Goal: Information Seeking & Learning: Find specific page/section

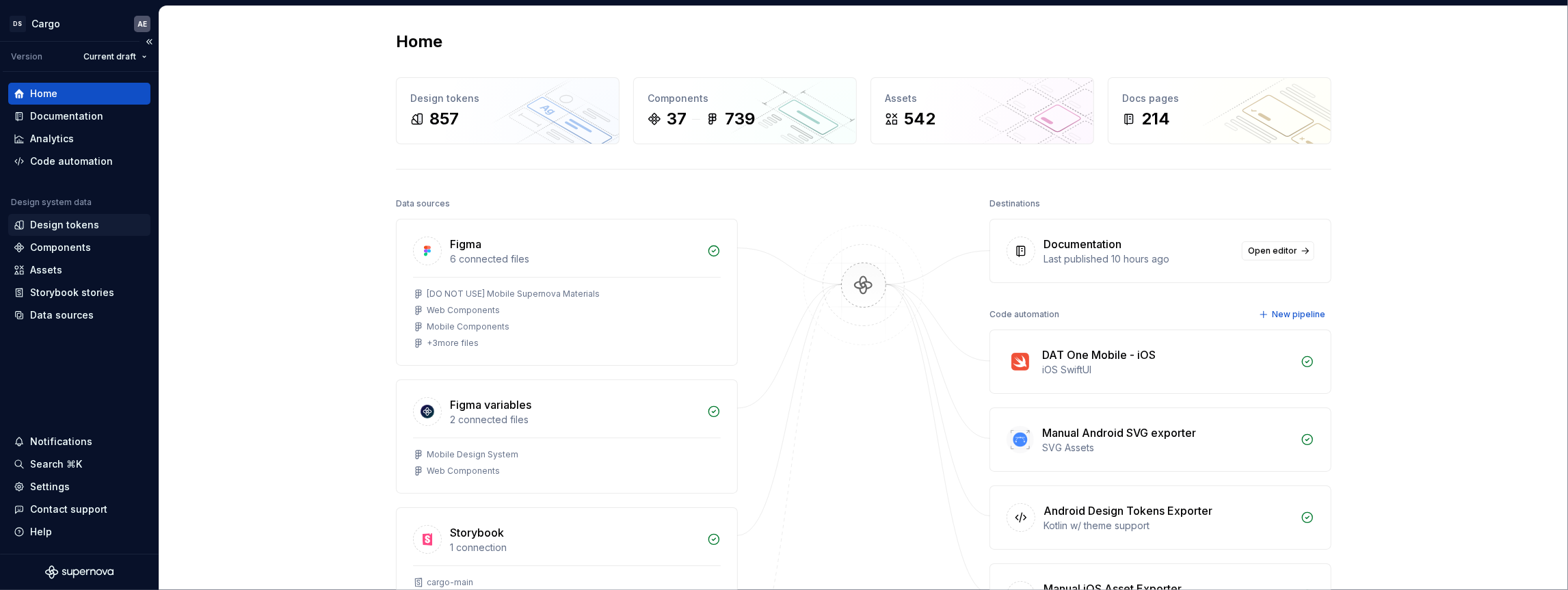
click at [86, 229] on div "Design tokens" at bounding box center [65, 225] width 69 height 14
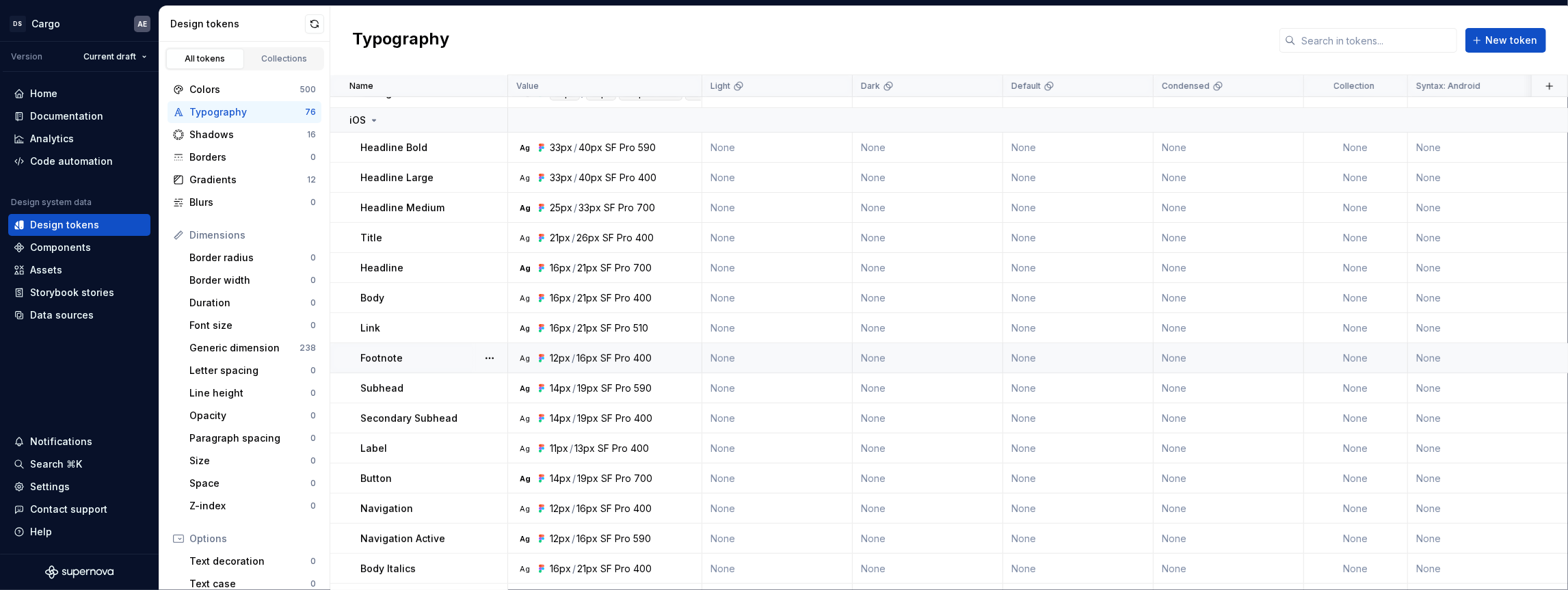
scroll to position [380, 0]
click at [1342, 34] on input "text" at bounding box center [1376, 40] width 161 height 25
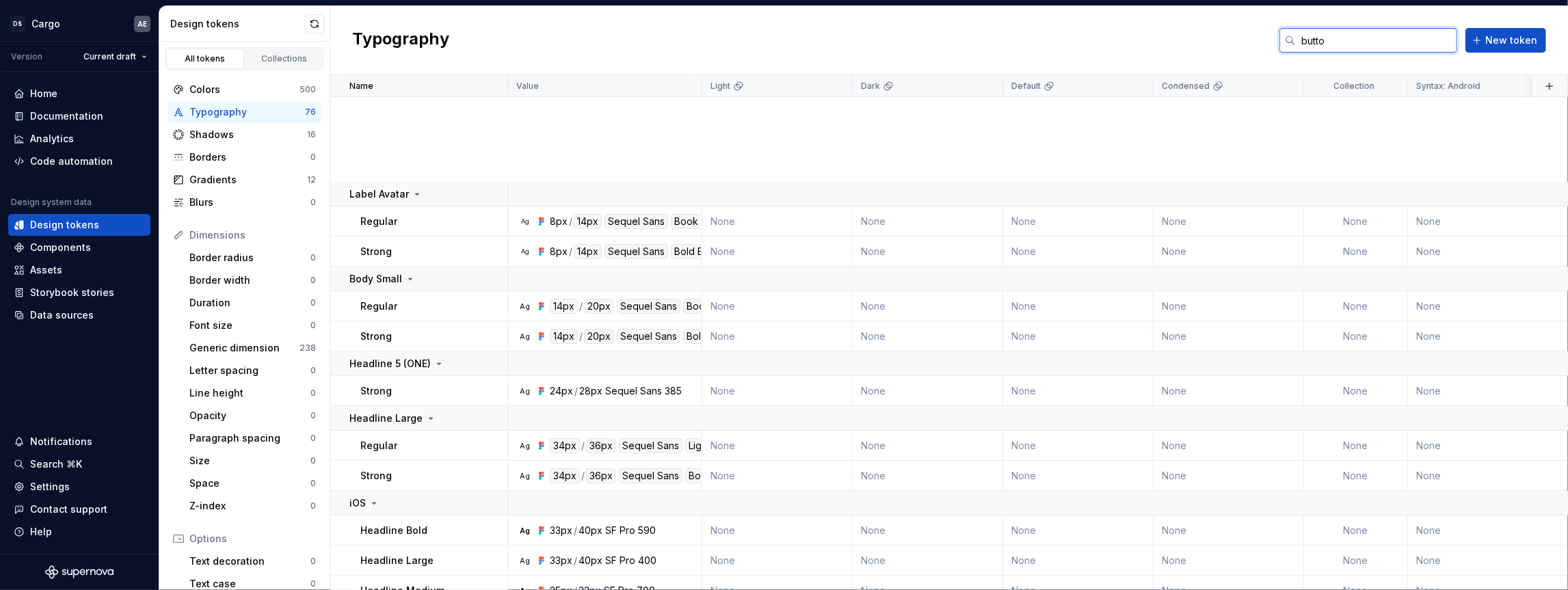
type input "button"
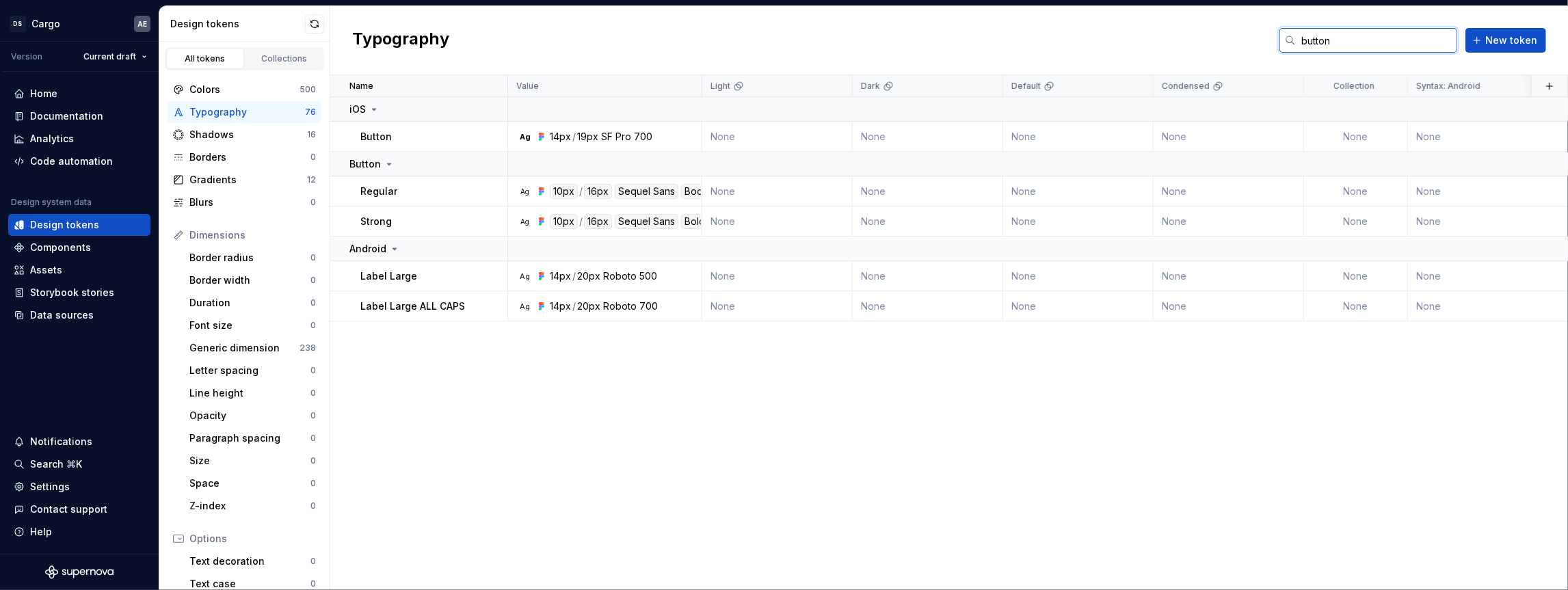
click at [1347, 39] on input "button" at bounding box center [1376, 40] width 161 height 25
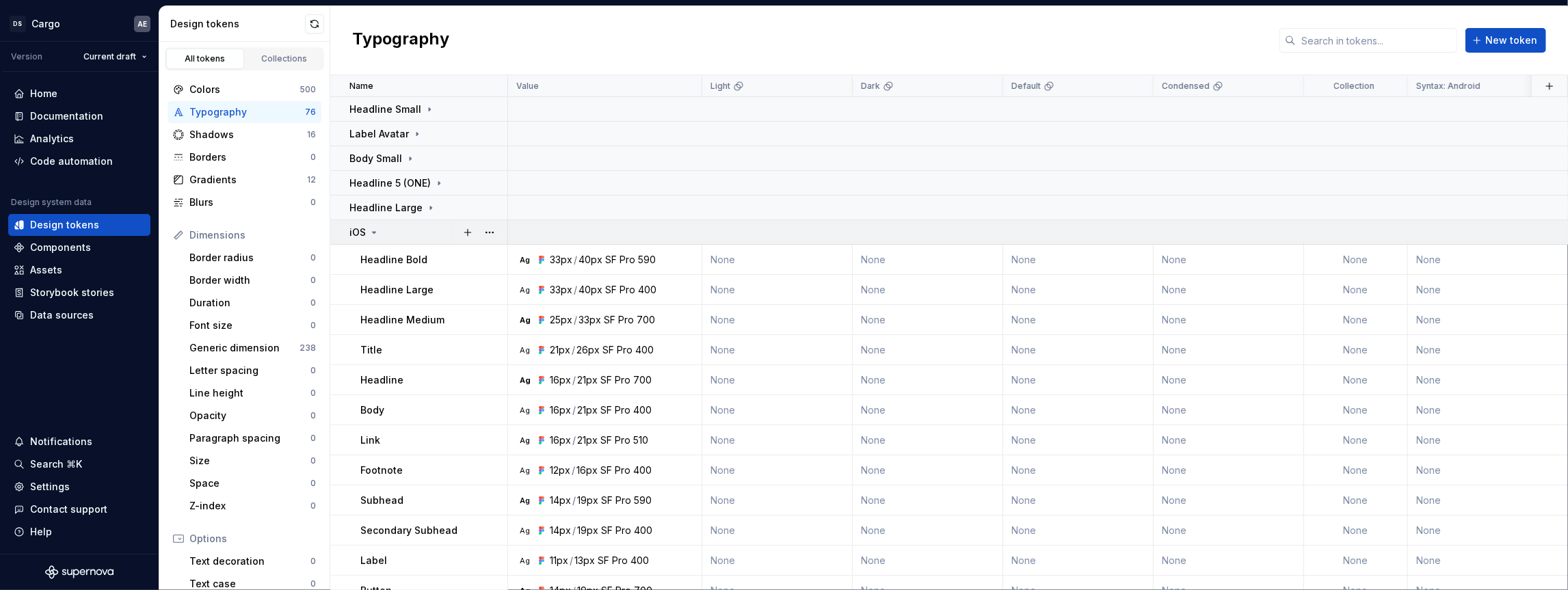
click at [369, 234] on icon at bounding box center [374, 232] width 11 height 11
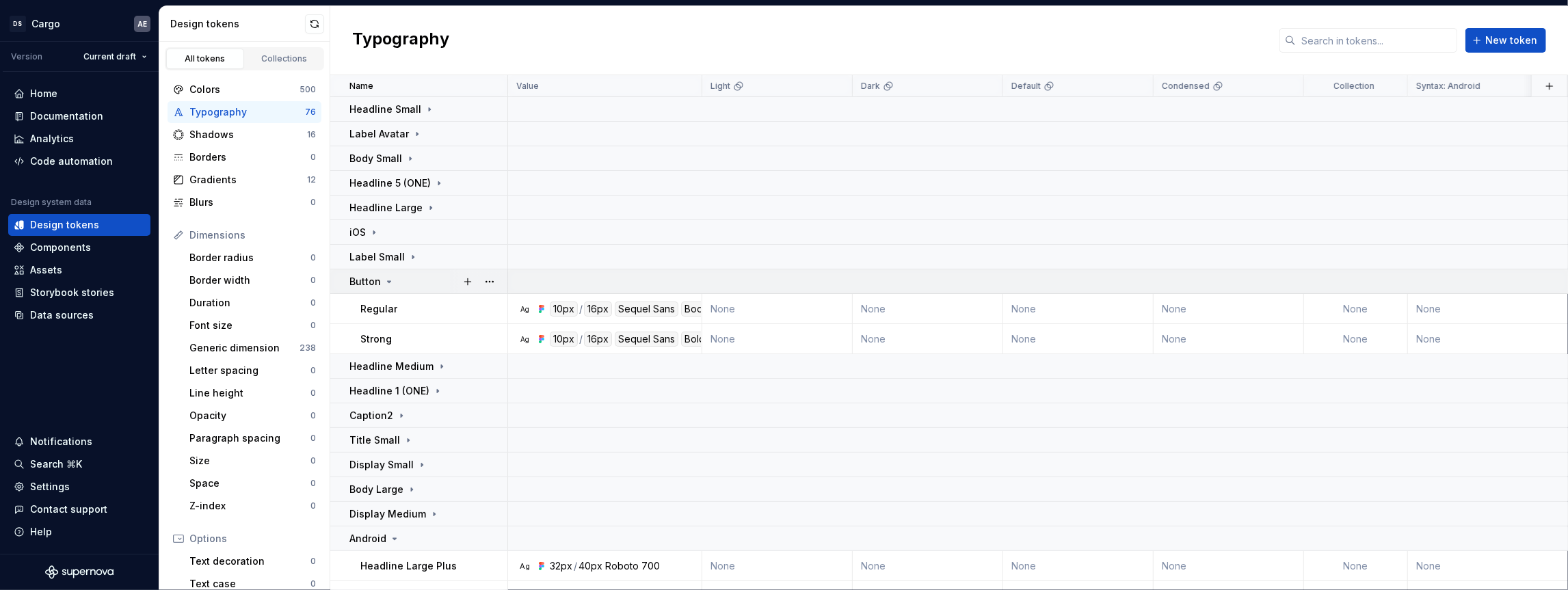
click at [390, 284] on icon at bounding box center [388, 281] width 11 height 11
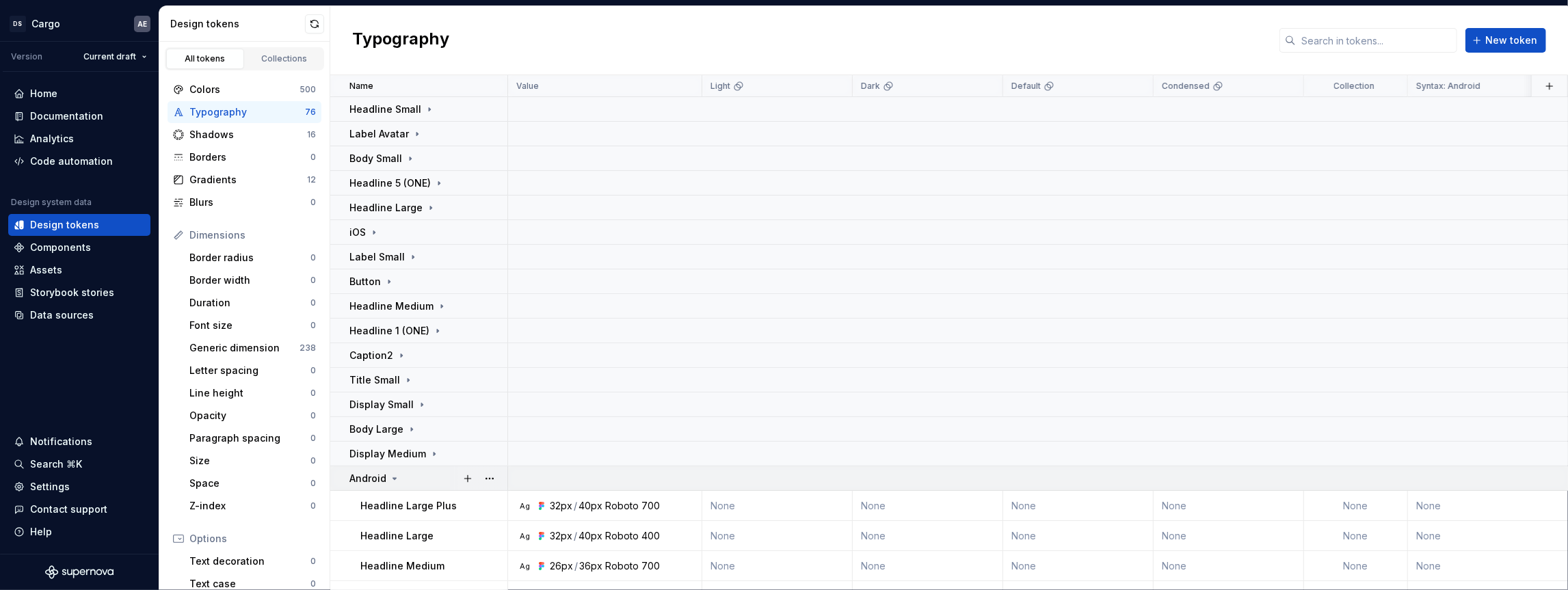
click at [402, 478] on div "Android" at bounding box center [428, 479] width 157 height 14
